Goal: Task Accomplishment & Management: Manage account settings

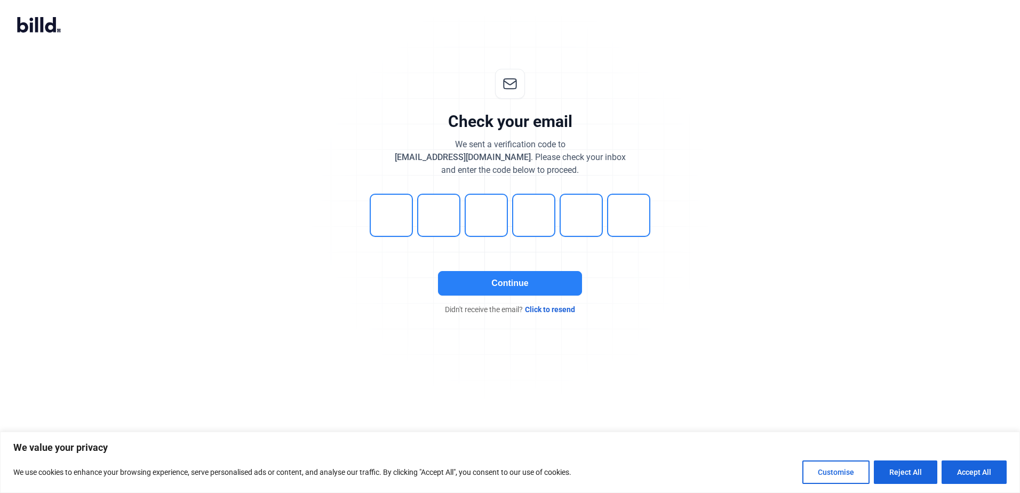
click at [517, 285] on button "Continue" at bounding box center [510, 283] width 144 height 25
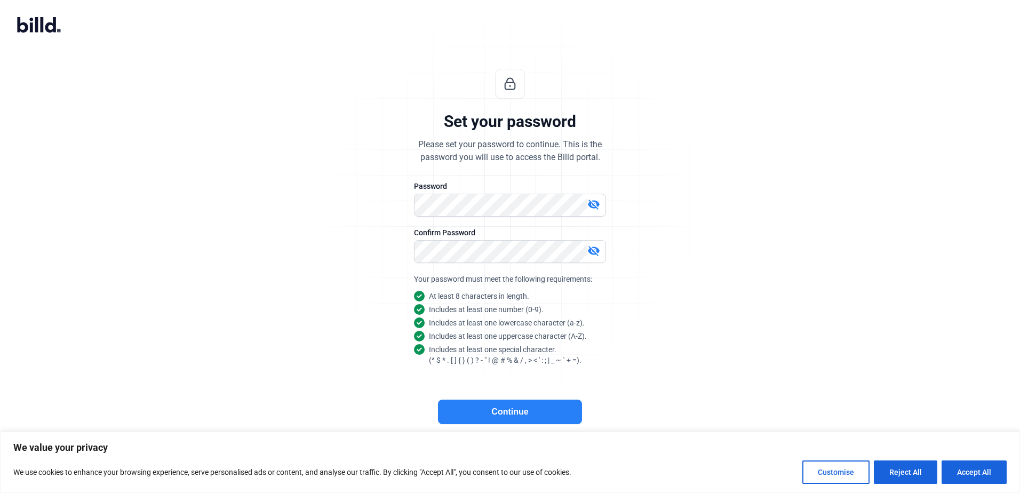
click at [510, 411] on button "Continue" at bounding box center [510, 412] width 144 height 25
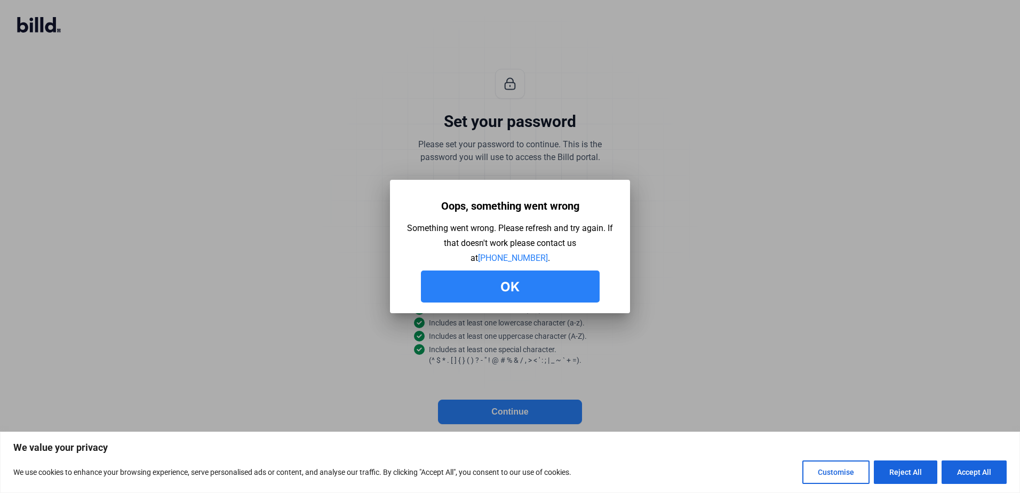
click at [526, 286] on button "Ok" at bounding box center [510, 287] width 179 height 32
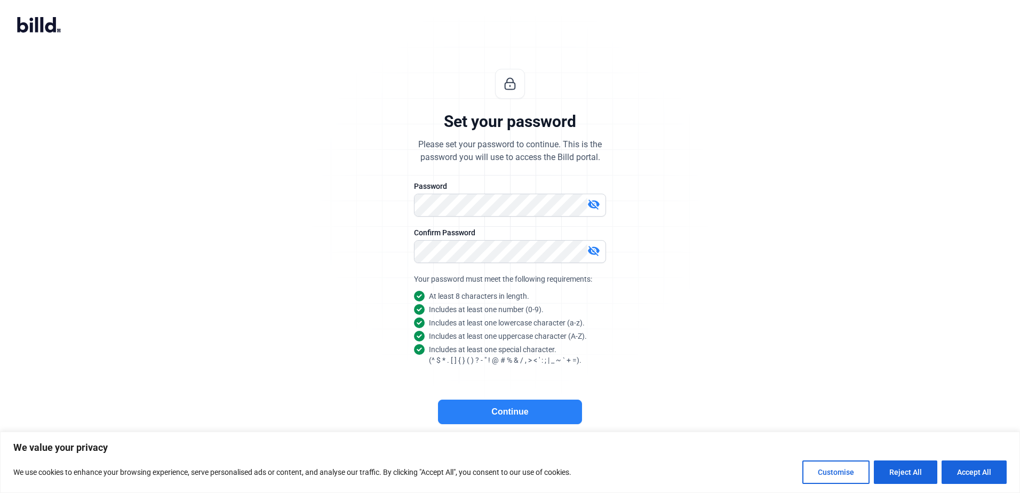
click at [507, 414] on button "Continue" at bounding box center [510, 412] width 144 height 25
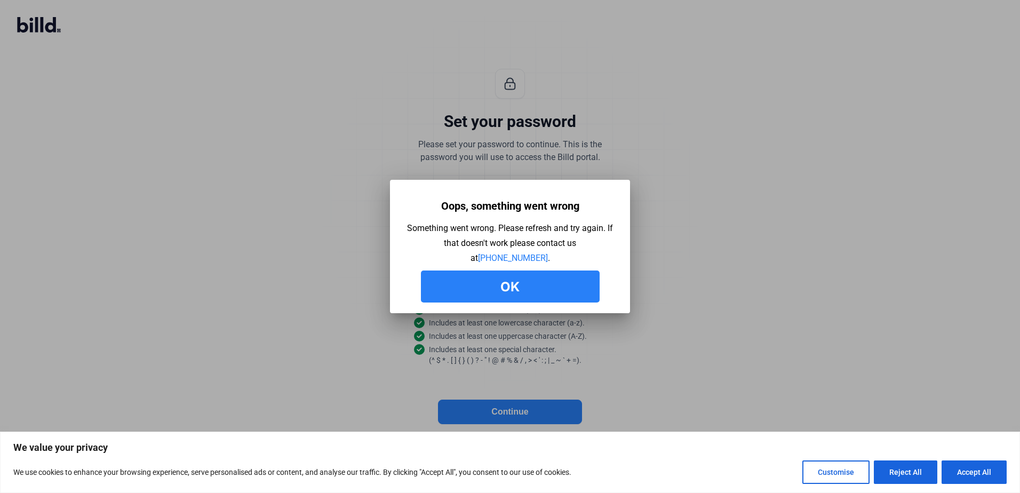
click at [502, 285] on button "Ok" at bounding box center [510, 287] width 179 height 32
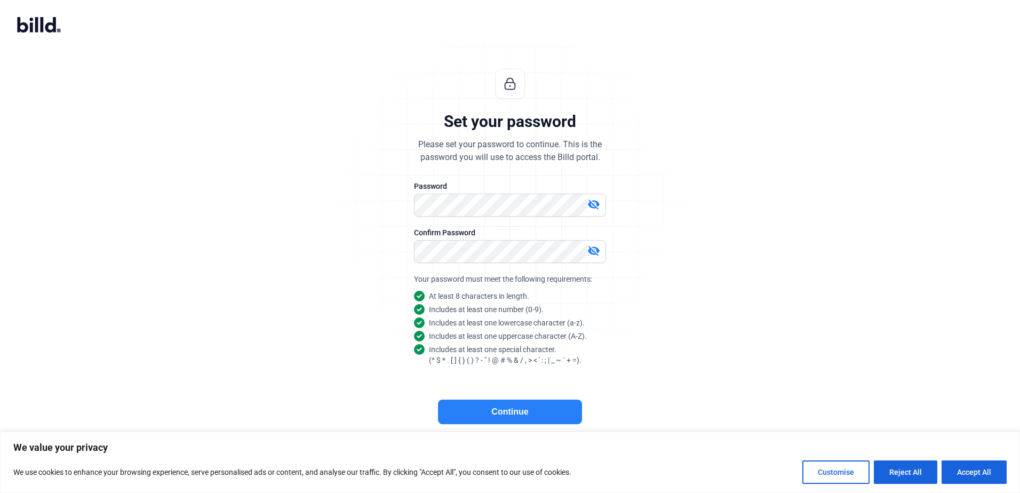
click at [501, 410] on button "Continue" at bounding box center [510, 412] width 144 height 25
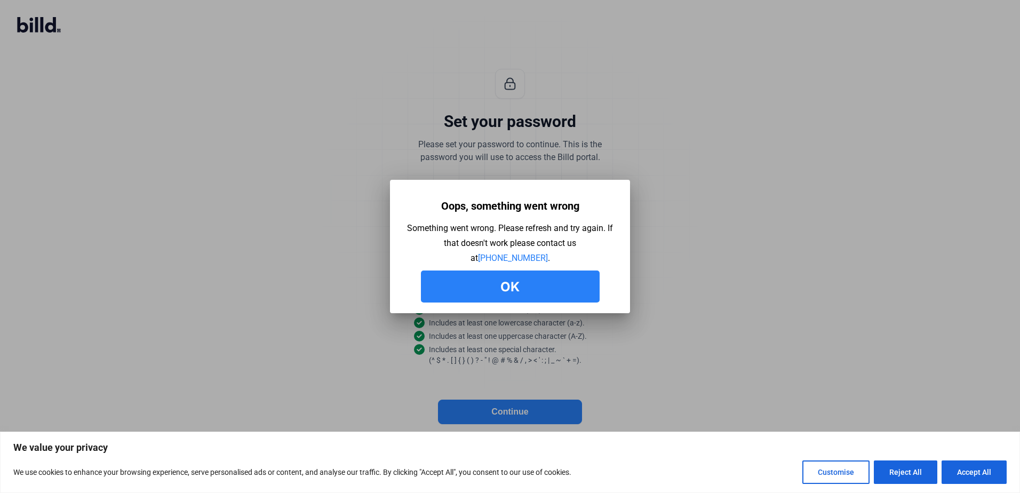
click at [498, 287] on button "Ok" at bounding box center [510, 287] width 179 height 32
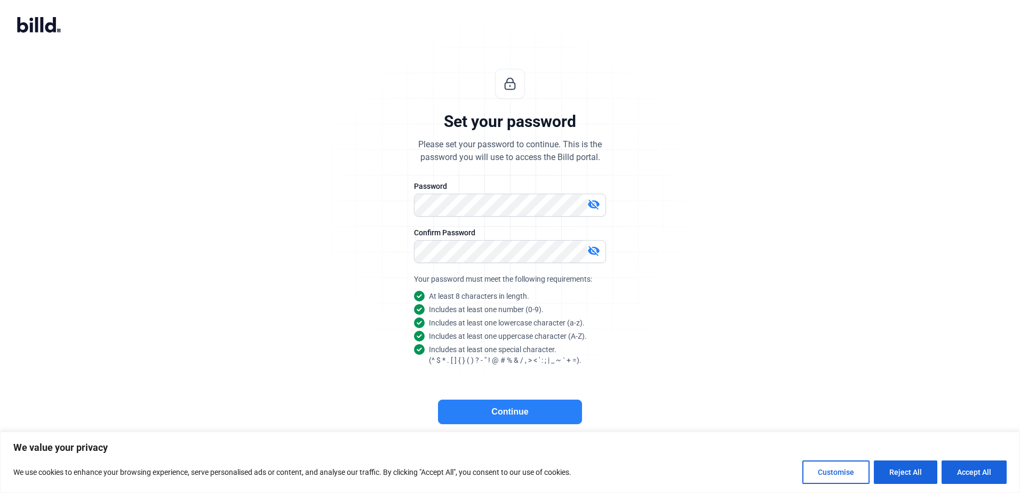
click at [515, 411] on button "Continue" at bounding box center [510, 412] width 144 height 25
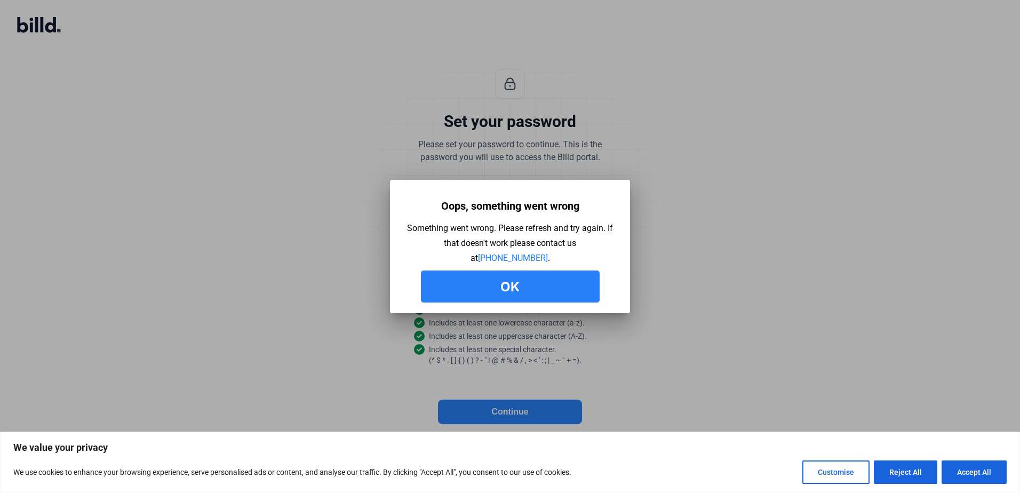
click at [496, 297] on button "Ok" at bounding box center [510, 287] width 179 height 32
